Goal: Transaction & Acquisition: Subscribe to service/newsletter

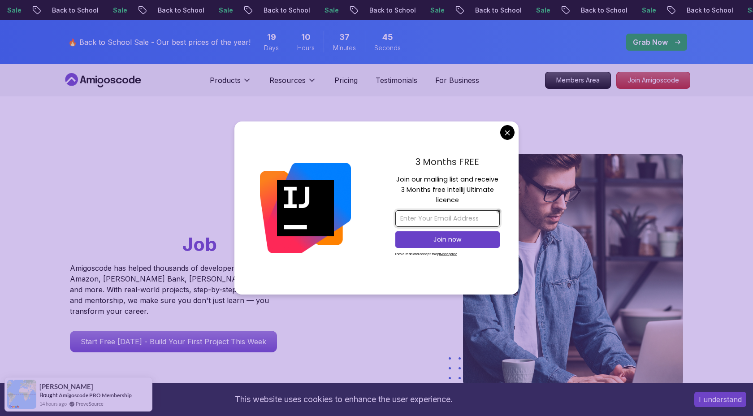
click at [432, 219] on input "email" at bounding box center [447, 218] width 104 height 17
type input "[EMAIL_ADDRESS][DOMAIN_NAME]"
click at [442, 239] on p "Join now" at bounding box center [447, 239] width 85 height 9
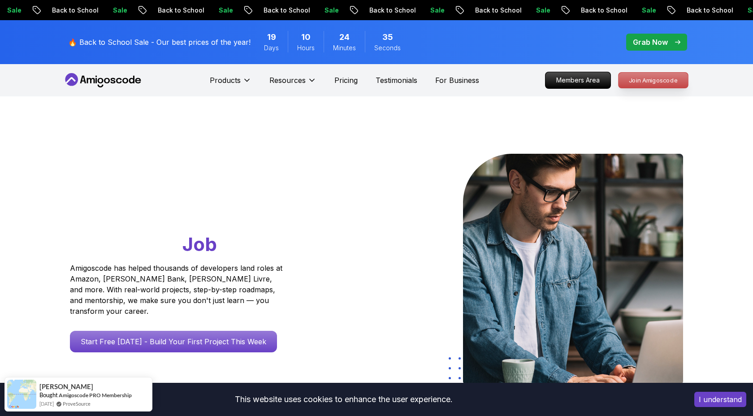
click at [647, 84] on p "Join Amigoscode" at bounding box center [653, 80] width 69 height 15
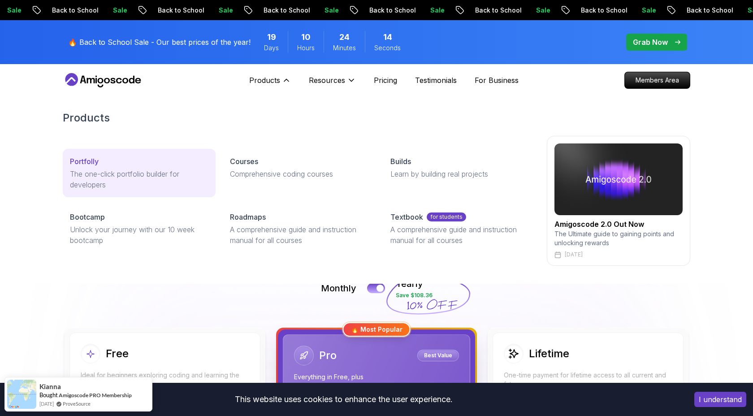
click at [109, 187] on p "The one-click portfolio builder for developers" at bounding box center [139, 180] width 139 height 22
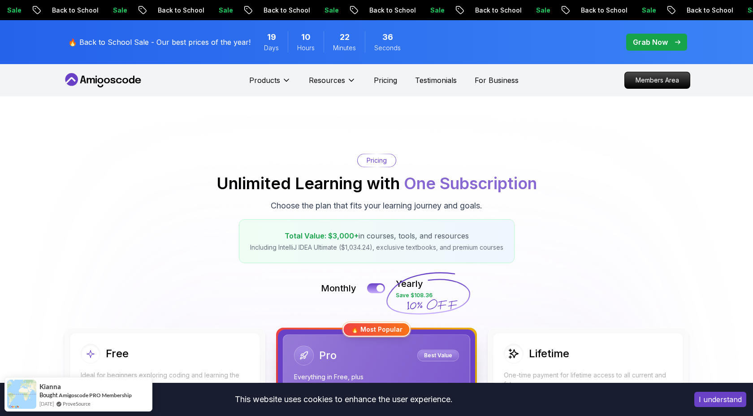
scroll to position [1, 0]
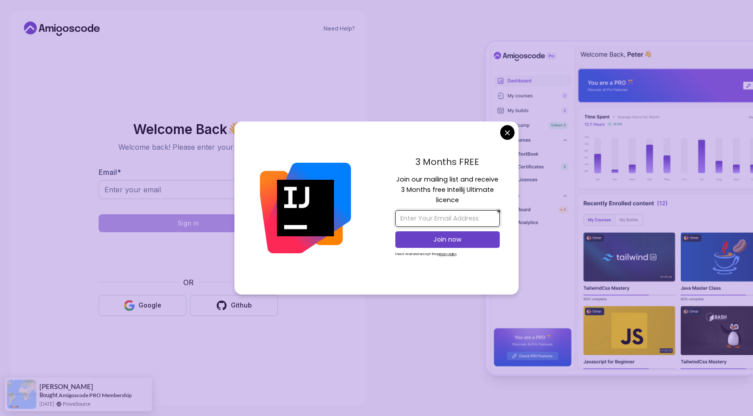
click at [449, 218] on input "email" at bounding box center [447, 218] width 104 height 17
type input "[EMAIL_ADDRESS][DOMAIN_NAME]"
click at [447, 236] on p "Join now" at bounding box center [447, 239] width 85 height 9
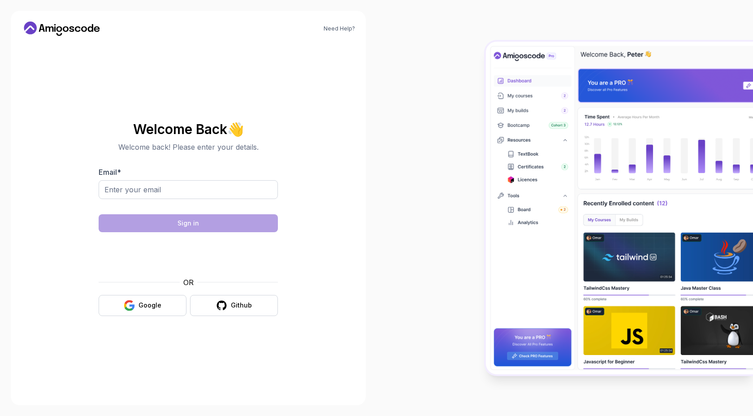
click at [449, 86] on body "Need Help? Welcome Back 👋 Welcome back! Please enter your details. Email * Sign…" at bounding box center [376, 208] width 753 height 416
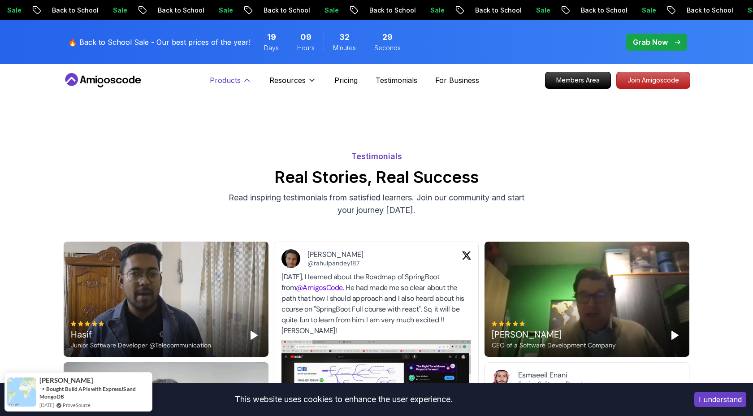
click at [241, 79] on button "Products" at bounding box center [231, 84] width 42 height 18
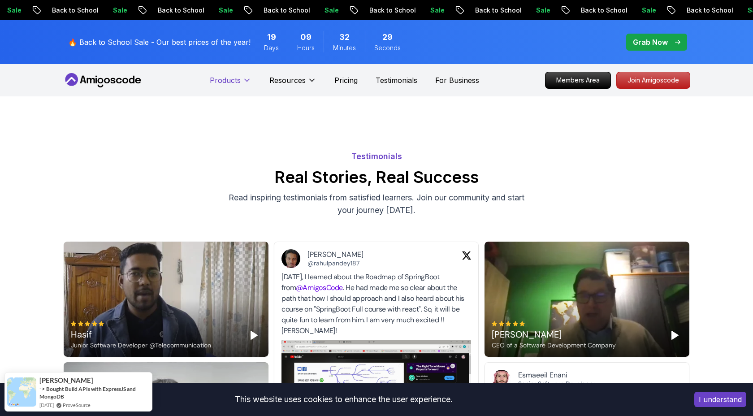
click at [241, 79] on button "Products" at bounding box center [231, 84] width 42 height 18
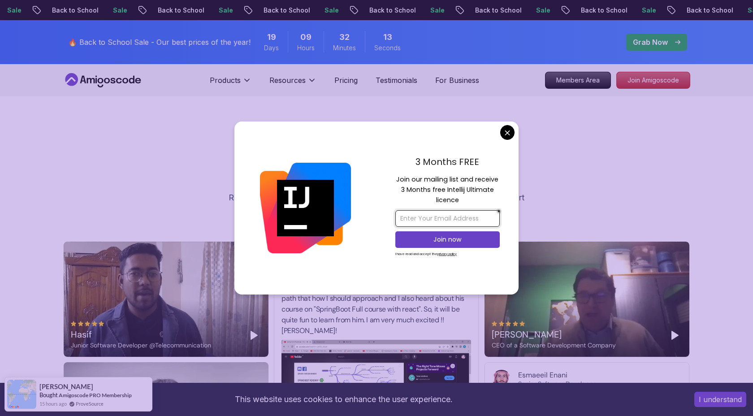
click at [456, 218] on input "email" at bounding box center [447, 218] width 104 height 17
type input "smartboy@inbox.ru"
click at [438, 240] on p "Join now" at bounding box center [447, 239] width 85 height 9
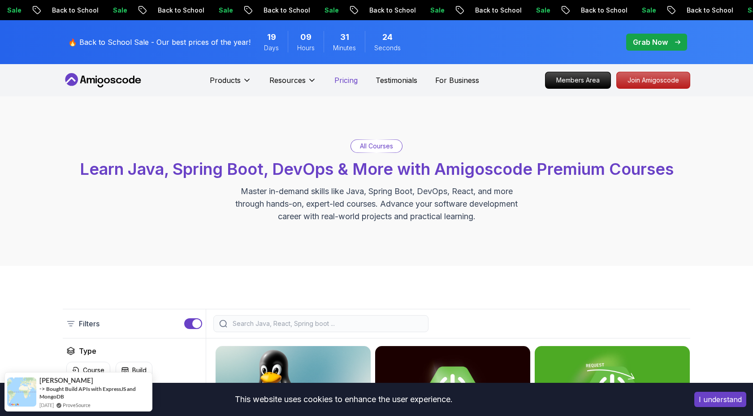
click at [354, 81] on p "Pricing" at bounding box center [345, 80] width 23 height 11
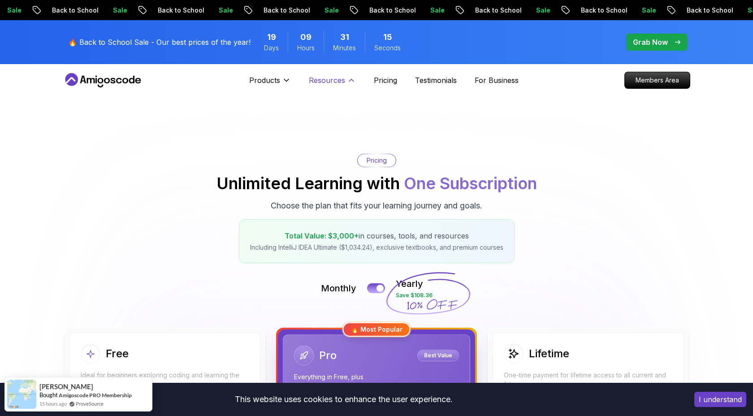
click at [339, 77] on p "Resources" at bounding box center [327, 80] width 36 height 11
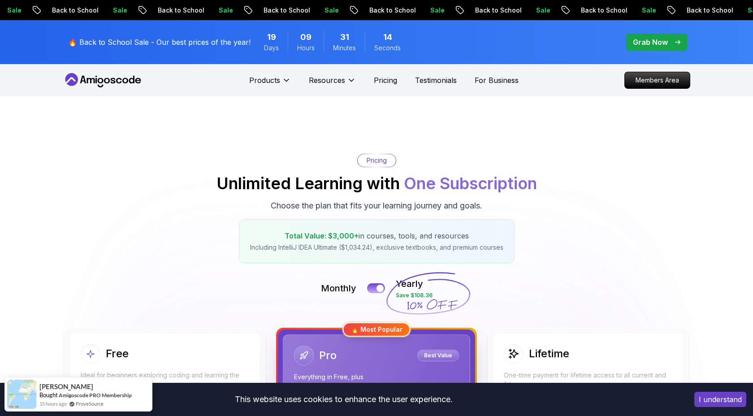
click at [340, 74] on div "Resources" at bounding box center [332, 80] width 47 height 18
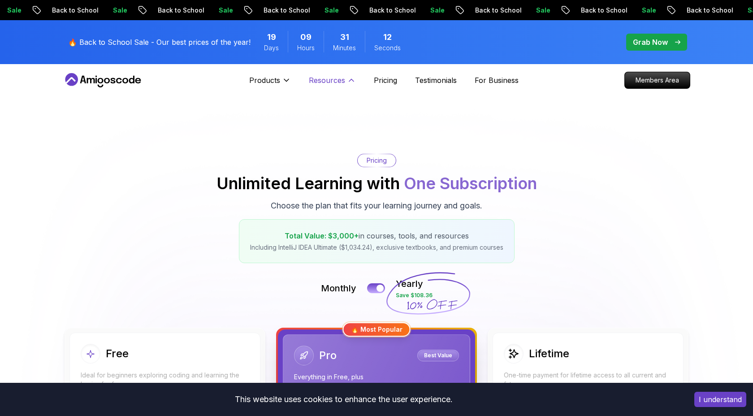
click at [352, 80] on icon at bounding box center [351, 80] width 9 height 9
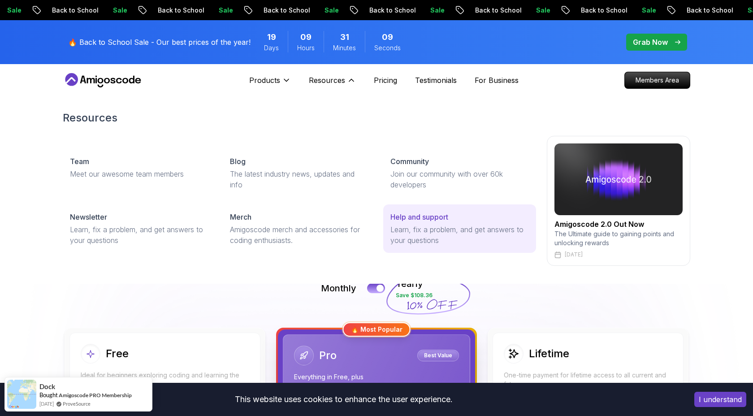
click at [421, 222] on link "Help and support Learn, fix a problem, and get answers to your questions" at bounding box center [459, 228] width 153 height 48
